Goal: Information Seeking & Learning: Learn about a topic

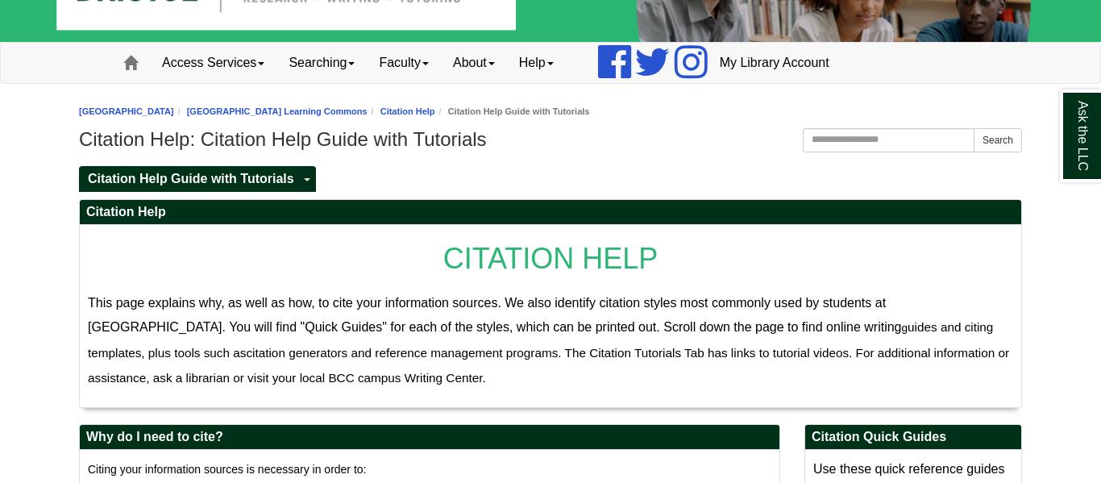
scroll to position [76, 0]
click at [828, 133] on input "Search this Guide" at bounding box center [889, 140] width 172 height 24
type input "**********"
click at [974, 128] on button "Search" at bounding box center [998, 140] width 48 height 24
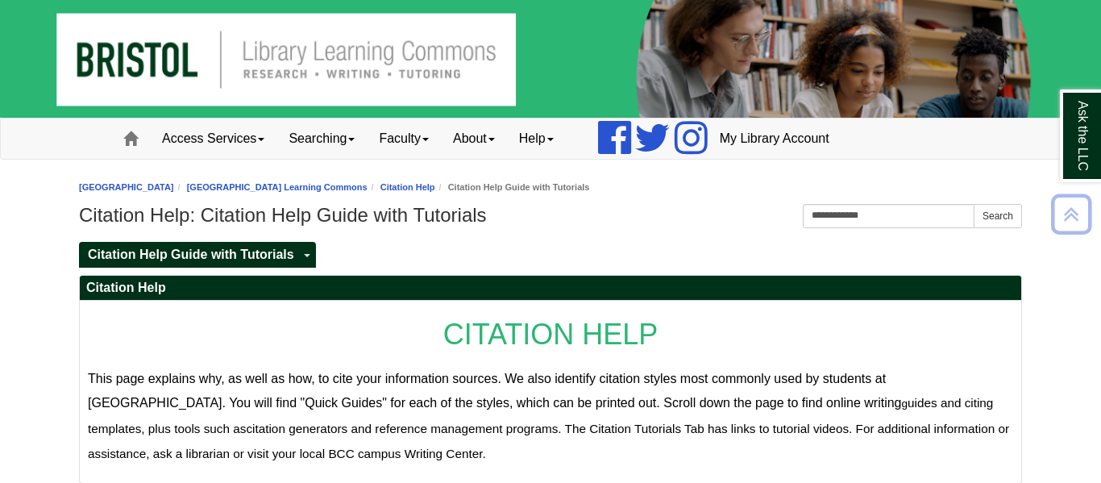
scroll to position [518, 0]
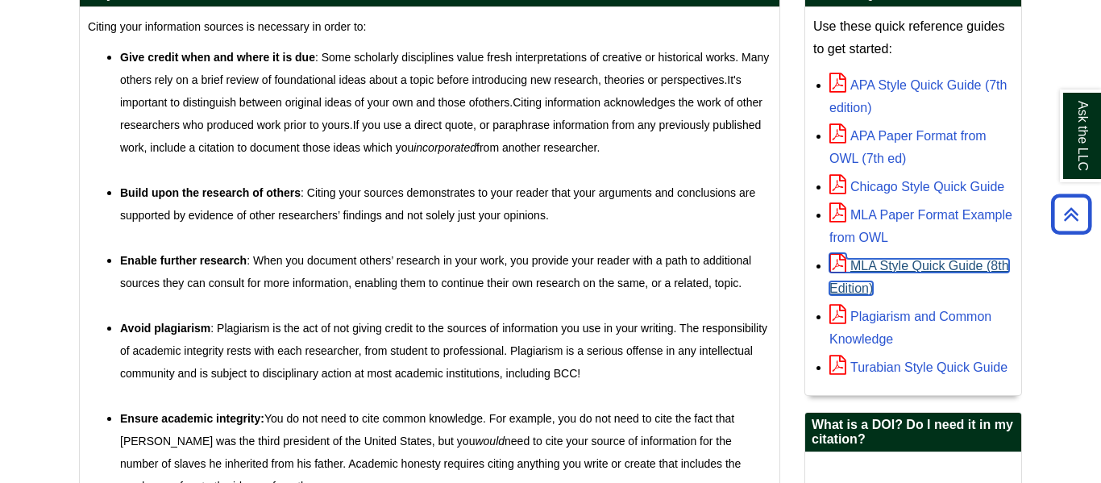
click at [927, 265] on link "MLA Style Quick Guide (8th Edition)" at bounding box center [919, 277] width 180 height 36
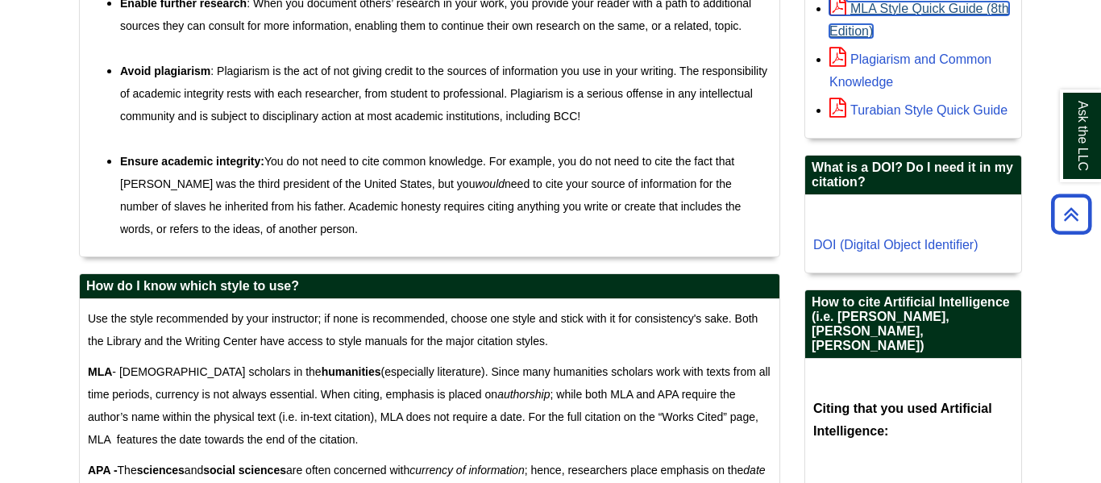
scroll to position [0, 0]
